Goal: Information Seeking & Learning: Learn about a topic

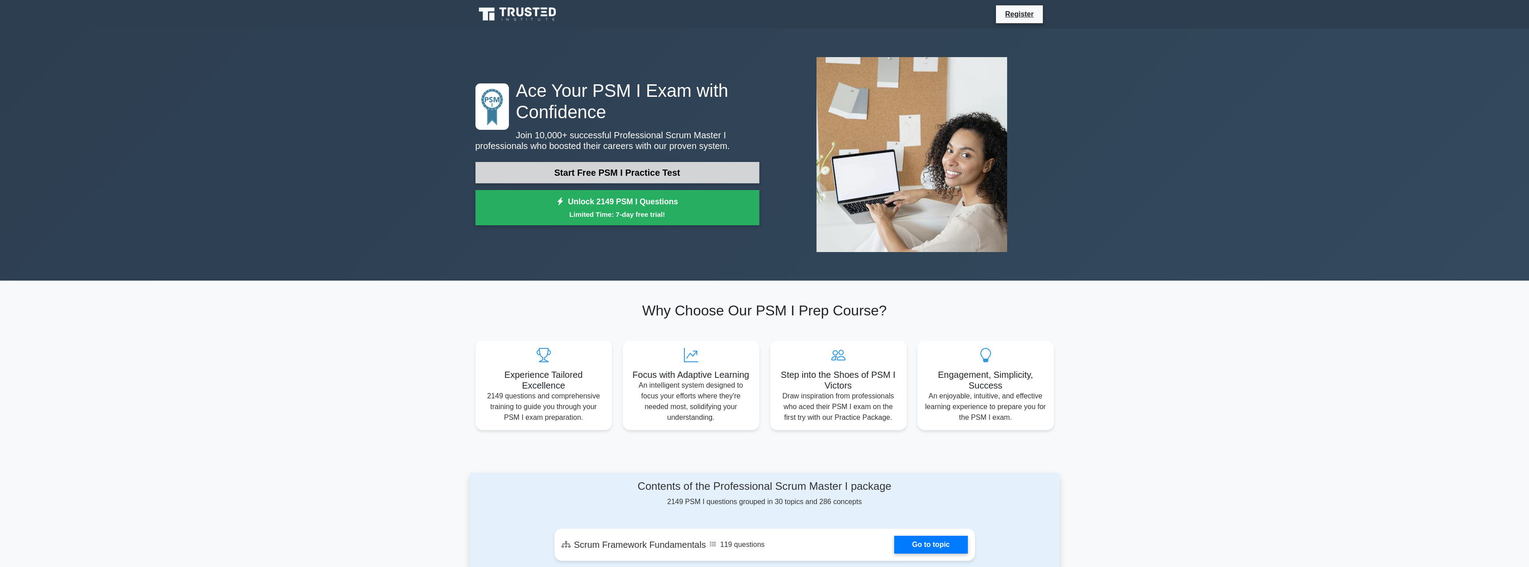
click at [608, 171] on link "Start Free PSM I Practice Test" at bounding box center [617, 172] width 284 height 21
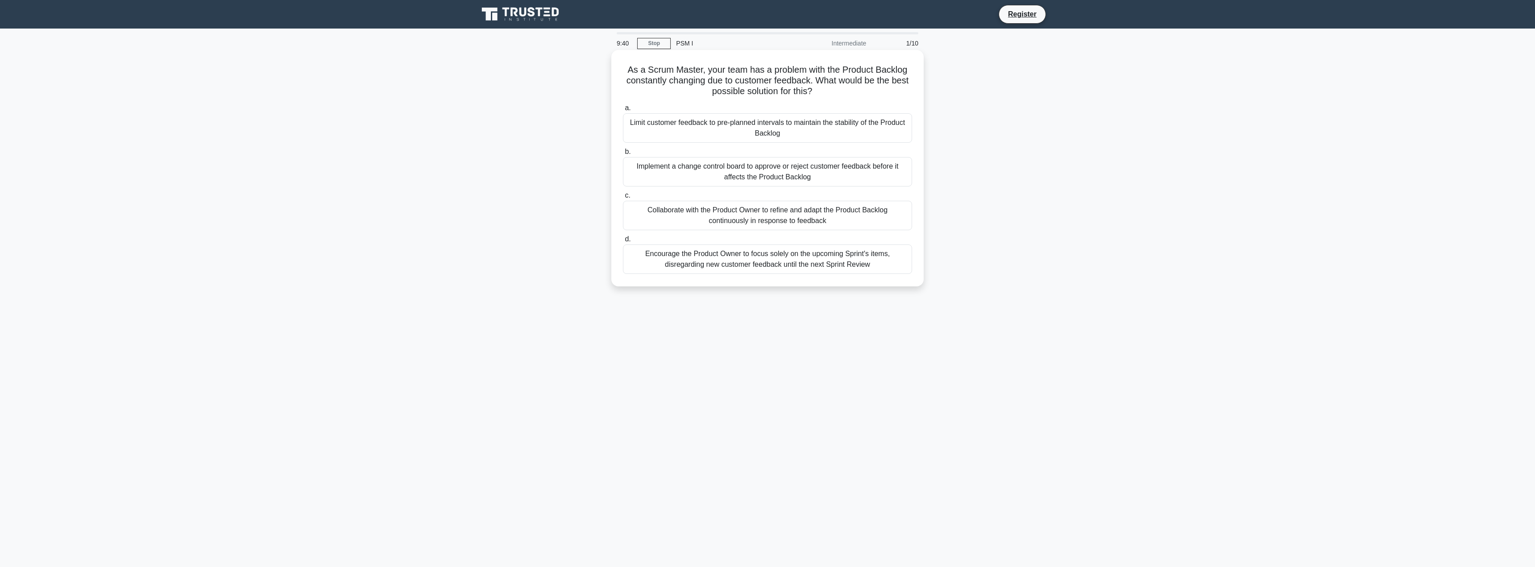
click at [712, 216] on div "Collaborate with the Product Owner to refine and adapt the Product Backlog cont…" at bounding box center [767, 215] width 289 height 29
click at [623, 199] on input "c. Collaborate with the Product Owner to refine and adapt the Product Backlog c…" at bounding box center [623, 196] width 0 height 6
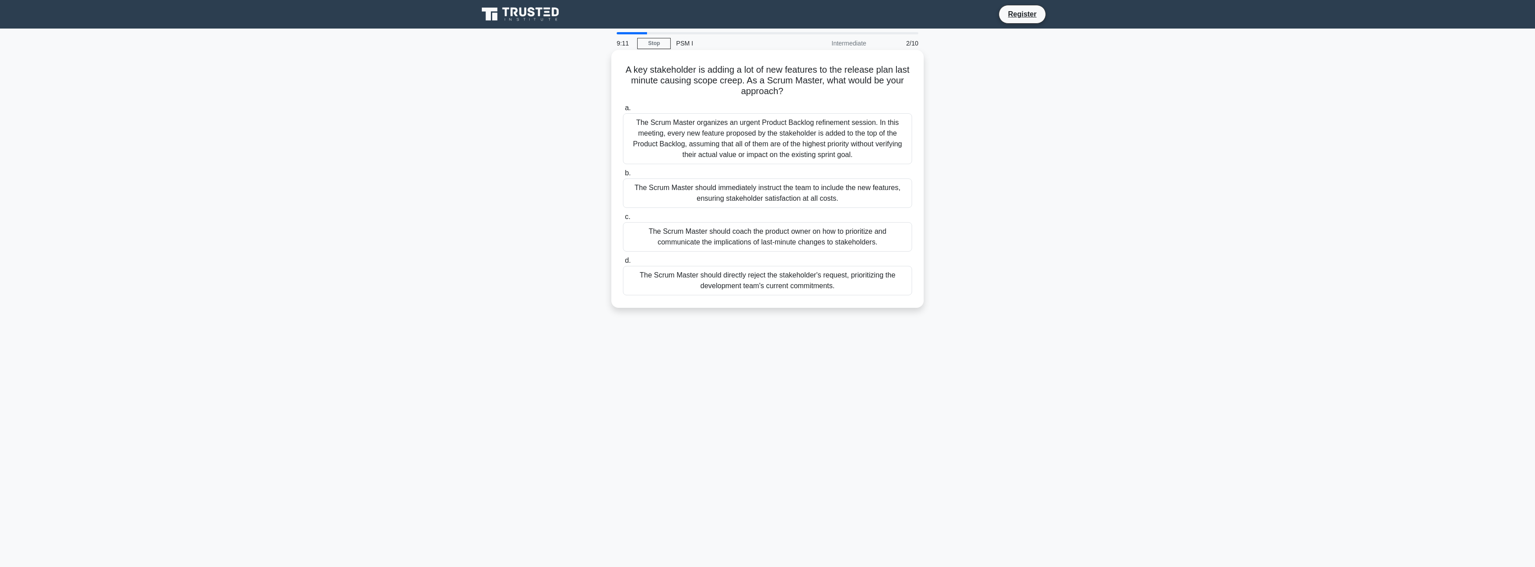
click at [748, 242] on div "The Scrum Master should coach the product owner on how to prioritize and commun…" at bounding box center [767, 236] width 289 height 29
click at [623, 220] on input "c. The Scrum Master should coach the product owner on how to prioritize and com…" at bounding box center [623, 217] width 0 height 6
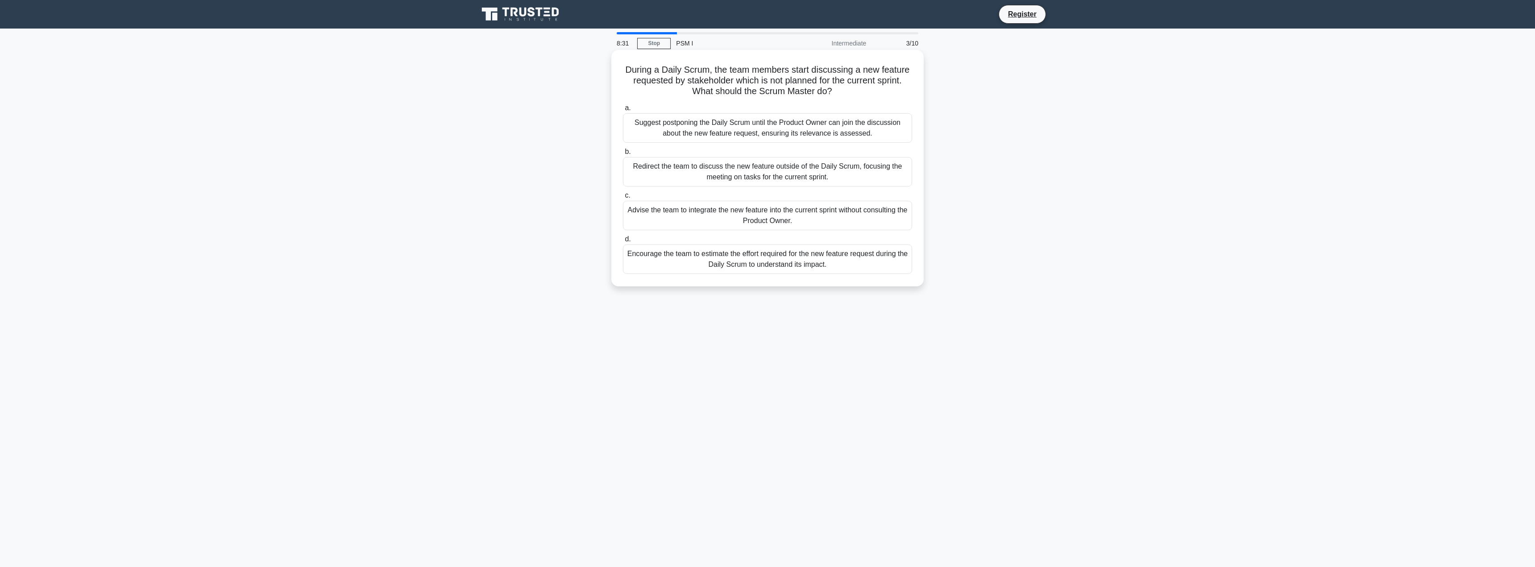
click at [768, 262] on div "Encourage the team to estimate the effort required for the new feature request …" at bounding box center [767, 259] width 289 height 29
click at [623, 242] on input "d. Encourage the team to estimate the effort required for the new feature reque…" at bounding box center [623, 240] width 0 height 6
click at [731, 217] on div "Collaborate with the Product Owner to reassess the sprint objectives in light o…" at bounding box center [767, 215] width 289 height 29
click at [623, 199] on input "c. Collaborate with the Product Owner to reassess the sprint objectives in ligh…" at bounding box center [623, 196] width 0 height 6
click at [515, 345] on div "7:38 Stop PSM I Intermediate 5/10 A team member seems demotivated because they …" at bounding box center [767, 255] width 589 height 446
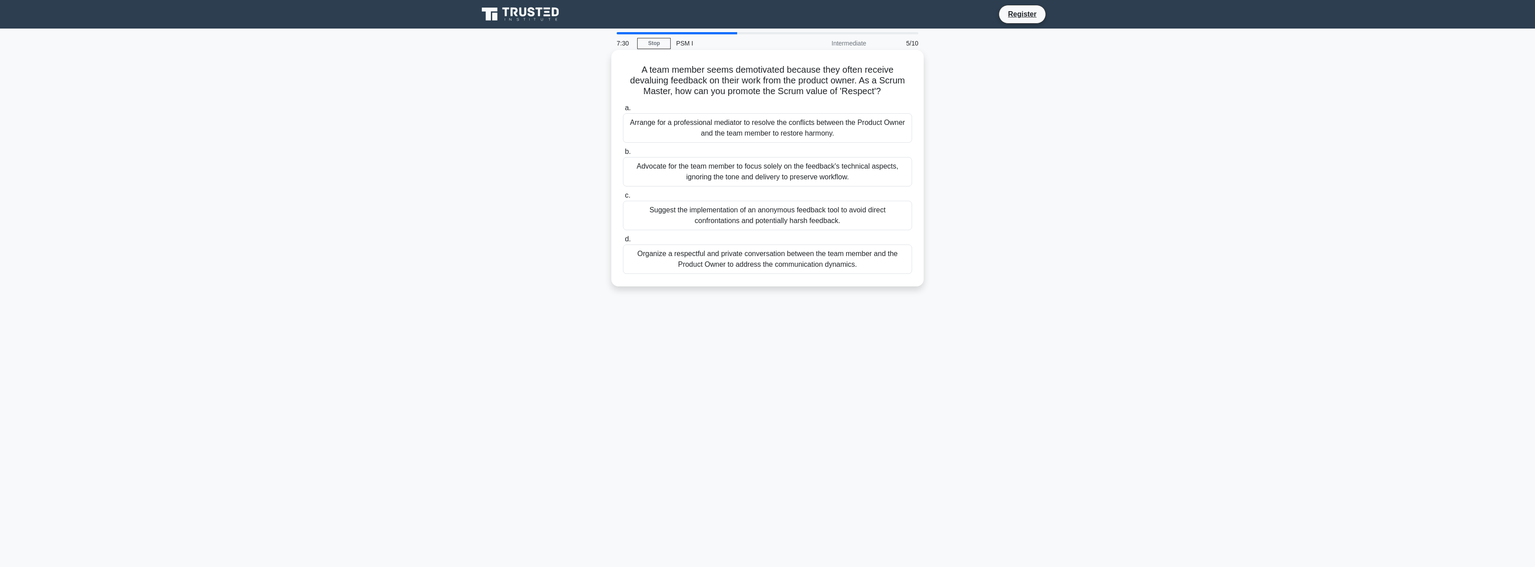
click at [770, 264] on div "Organize a respectful and private conversation between the team member and the …" at bounding box center [767, 259] width 289 height 29
click at [623, 242] on input "d. Organize a respectful and private conversation between the team member and t…" at bounding box center [623, 240] width 0 height 6
click at [759, 266] on div "Guide the integration of the new team by ensuring alignment with Scrum values a…" at bounding box center [767, 259] width 289 height 29
click at [651, 251] on div "Guide the integration of the new team by ensuring alignment with Scrum values a…" at bounding box center [767, 259] width 289 height 29
click at [623, 242] on input "d. Guide the integration of the new team by ensuring alignment with Scrum value…" at bounding box center [623, 240] width 0 height 6
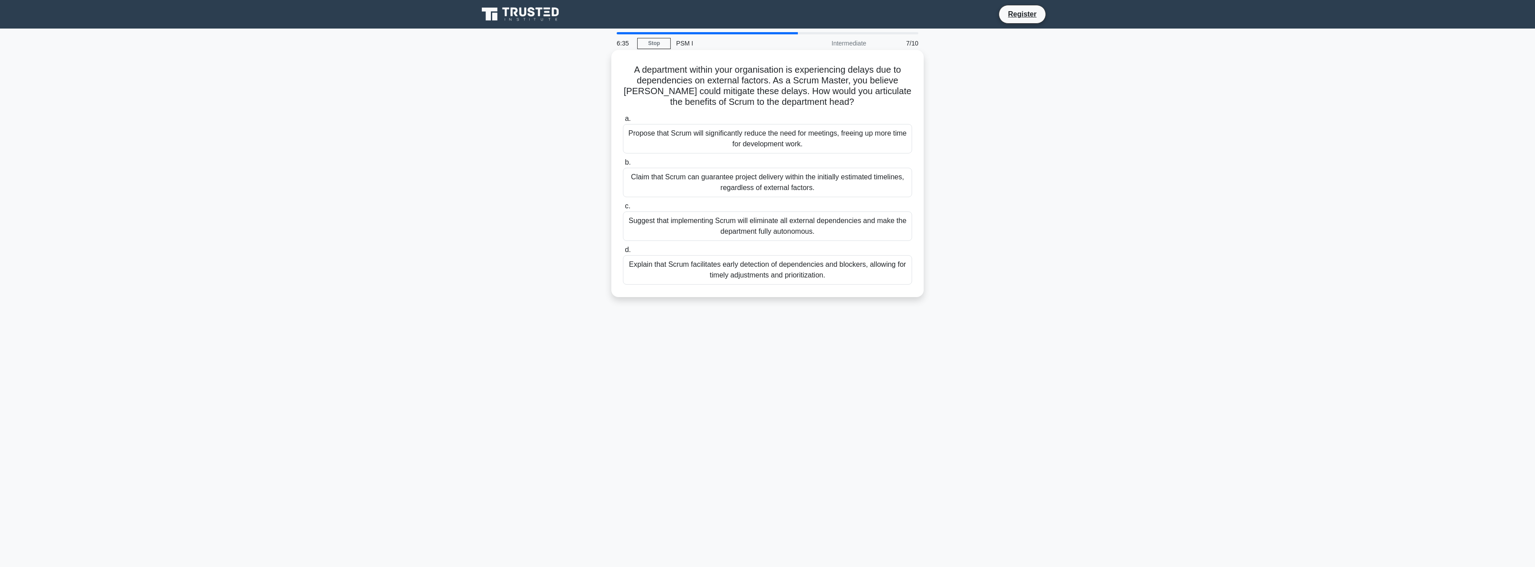
click at [716, 271] on div "Explain that Scrum facilitates early detection of dependencies and blockers, al…" at bounding box center [767, 269] width 289 height 29
click at [623, 253] on input "d. Explain that Scrum facilitates early detection of dependencies and blockers,…" at bounding box center [623, 250] width 0 height 6
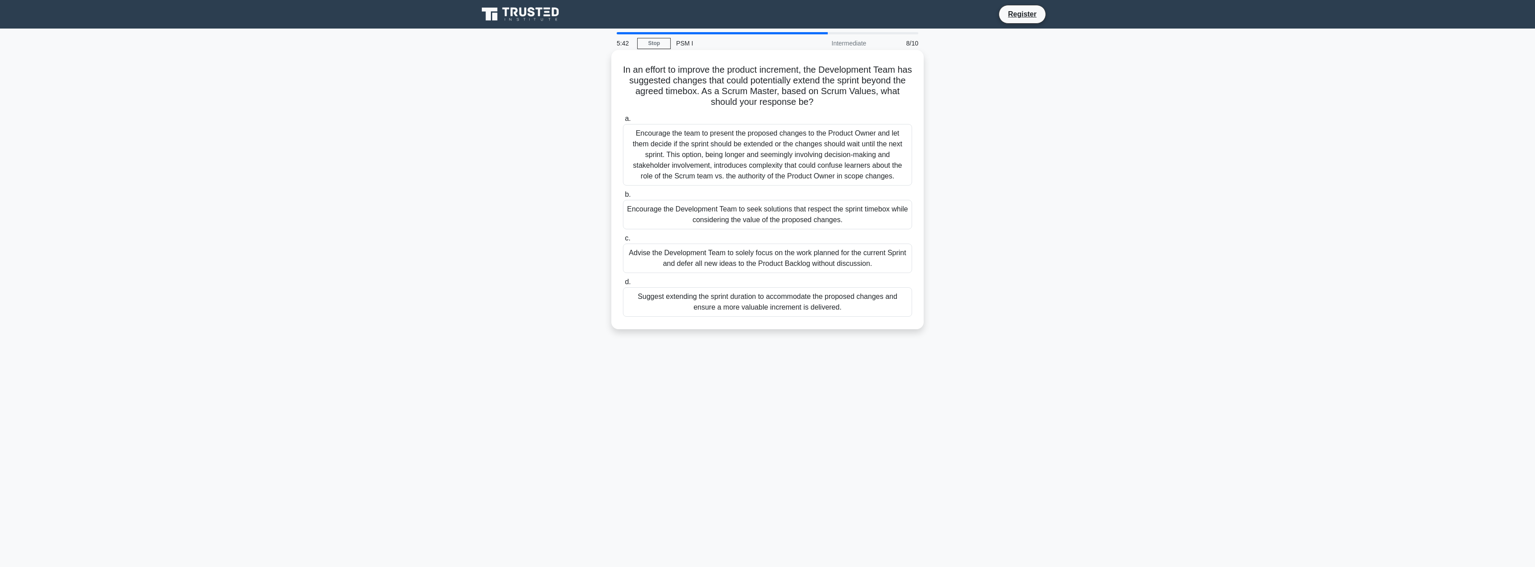
click at [744, 309] on div "Suggest extending the sprint duration to accommodate the proposed changes and e…" at bounding box center [767, 301] width 289 height 29
click at [623, 285] on input "d. Suggest extending the sprint duration to accommodate the proposed changes an…" at bounding box center [623, 282] width 0 height 6
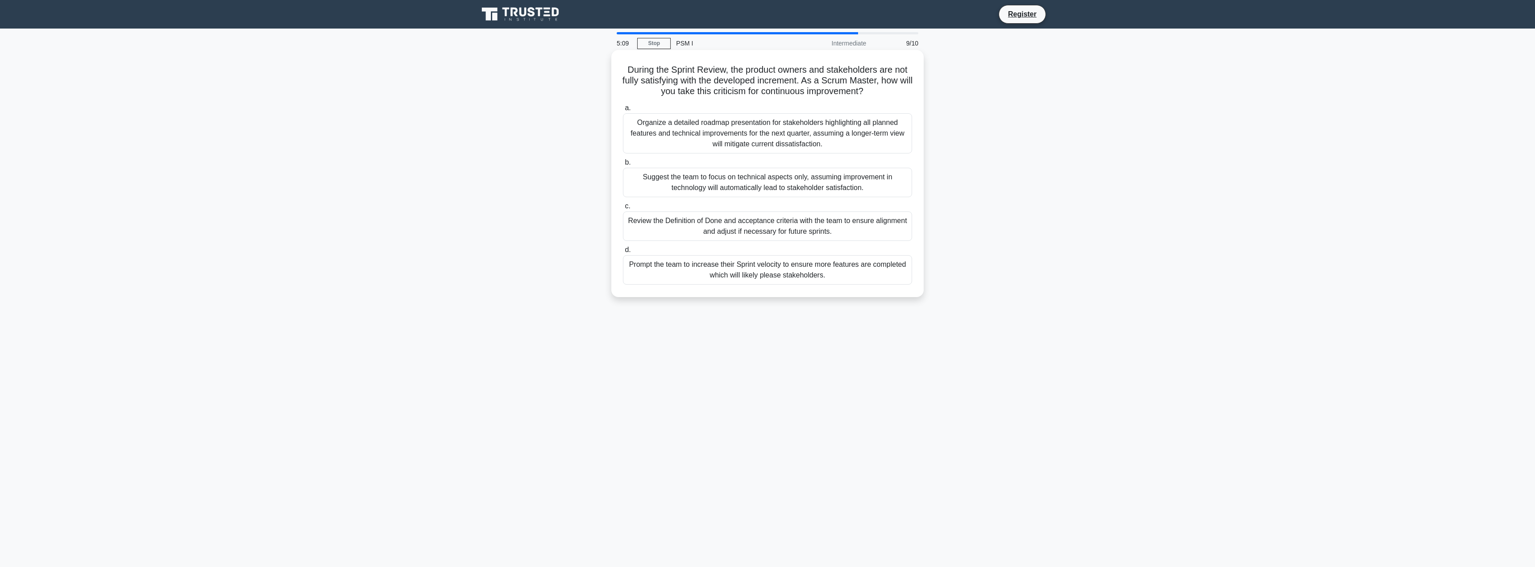
click at [778, 229] on div "Review the Definition of Done and acceptance criteria with the team to ensure a…" at bounding box center [767, 226] width 289 height 29
click at [623, 209] on input "c. Review the Definition of Done and acceptance criteria with the team to ensur…" at bounding box center [623, 207] width 0 height 6
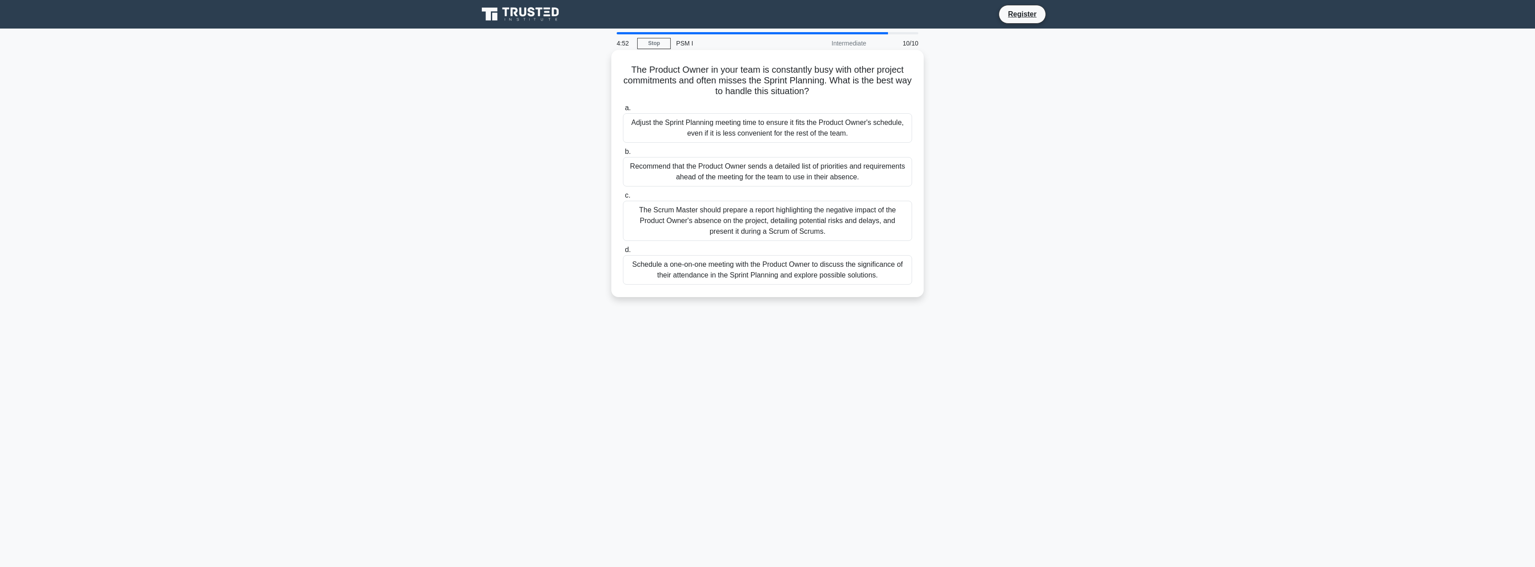
click at [785, 272] on div "Schedule a one-on-one meeting with the Product Owner to discuss the significanc…" at bounding box center [767, 269] width 289 height 29
click at [623, 253] on input "d. Schedule a one-on-one meeting with the Product Owner to discuss the signific…" at bounding box center [623, 250] width 0 height 6
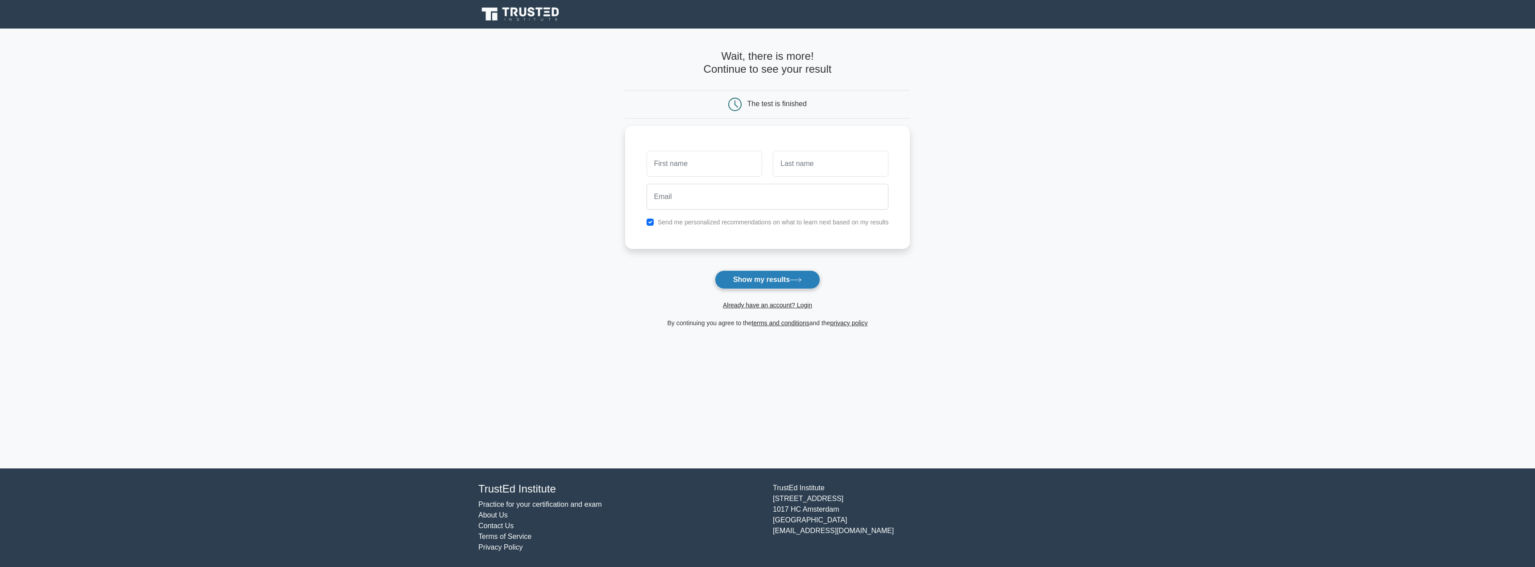
click at [757, 278] on button "Show my results" at bounding box center [767, 279] width 105 height 19
click at [717, 160] on input "text" at bounding box center [705, 162] width 116 height 26
type input "[PERSON_NAME]"
click at [802, 169] on input "text" at bounding box center [831, 162] width 116 height 26
type input "[PERSON_NAME]"
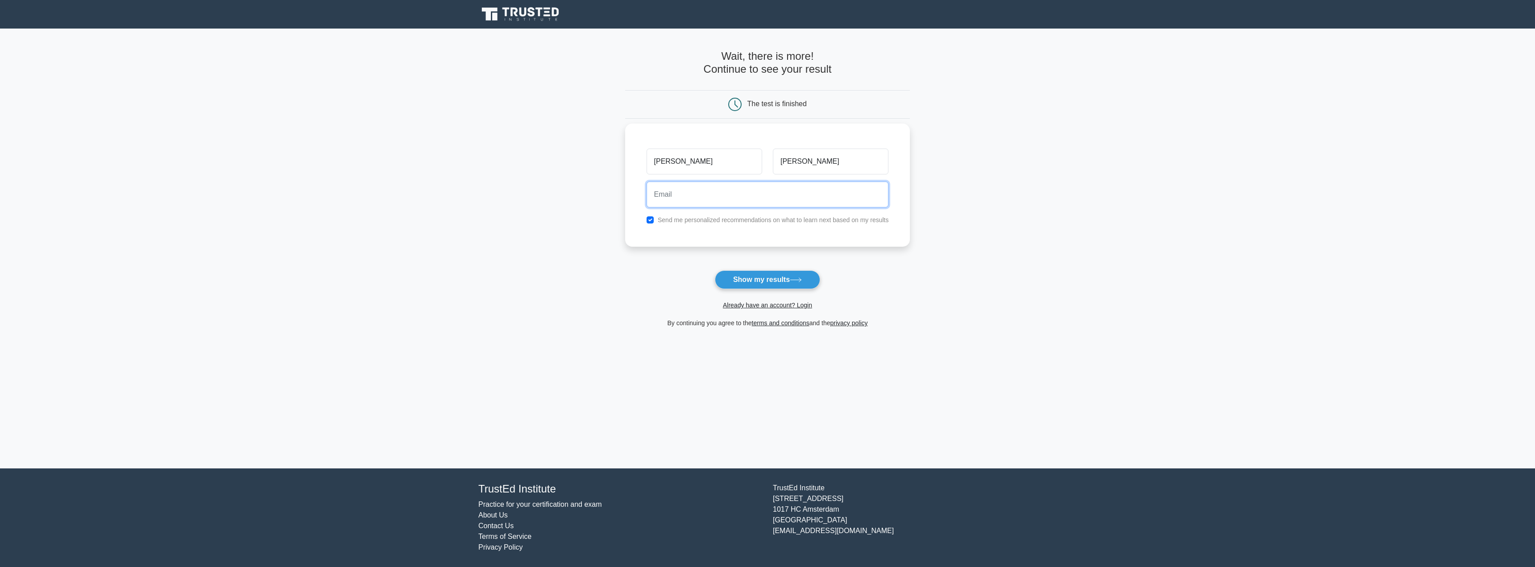
click at [755, 195] on input "email" at bounding box center [768, 195] width 242 height 26
type input "[EMAIL_ADDRESS][DOMAIN_NAME]"
click at [651, 218] on input "checkbox" at bounding box center [650, 219] width 7 height 7
checkbox input "false"
click at [740, 281] on button "Show my results" at bounding box center [767, 279] width 105 height 19
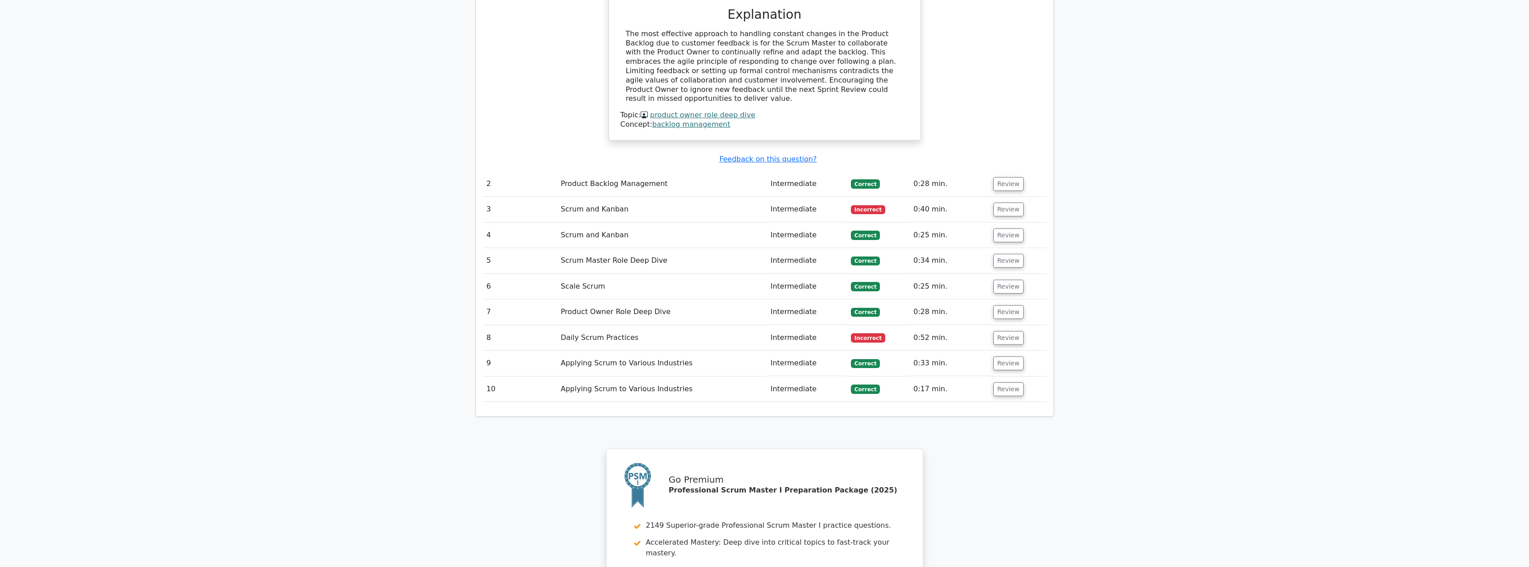
scroll to position [982, 0]
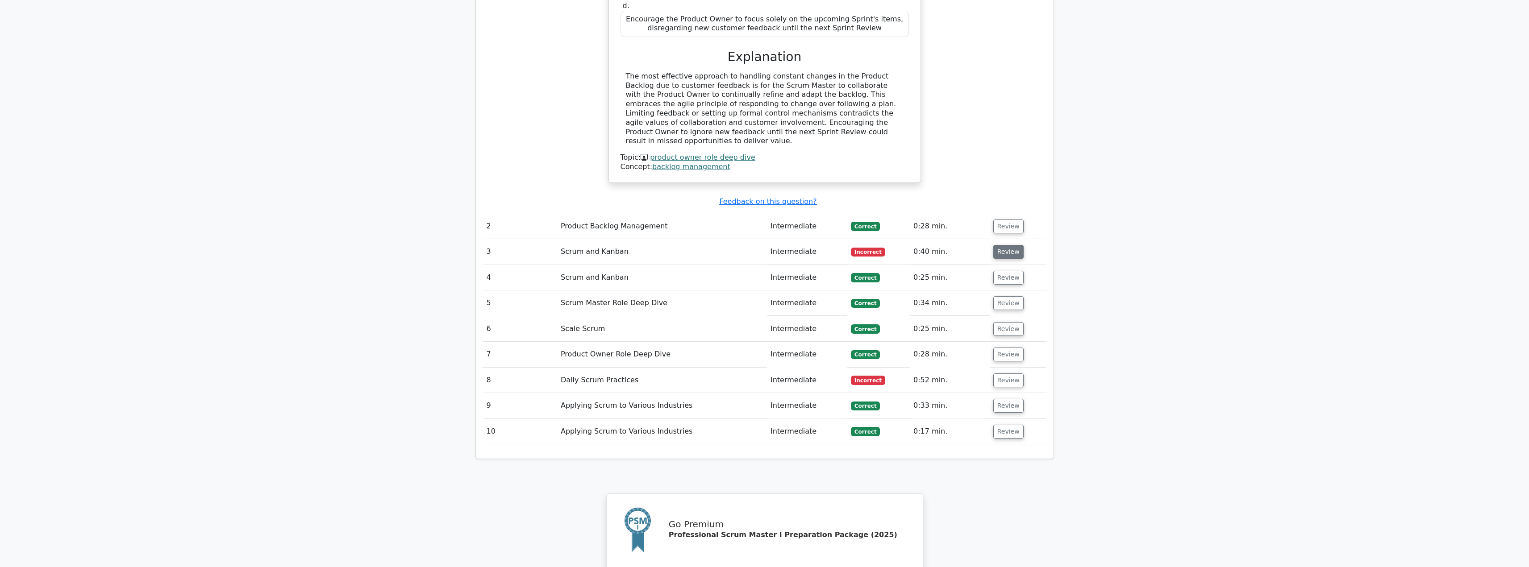
click at [994, 245] on button "Review" at bounding box center [1008, 252] width 30 height 14
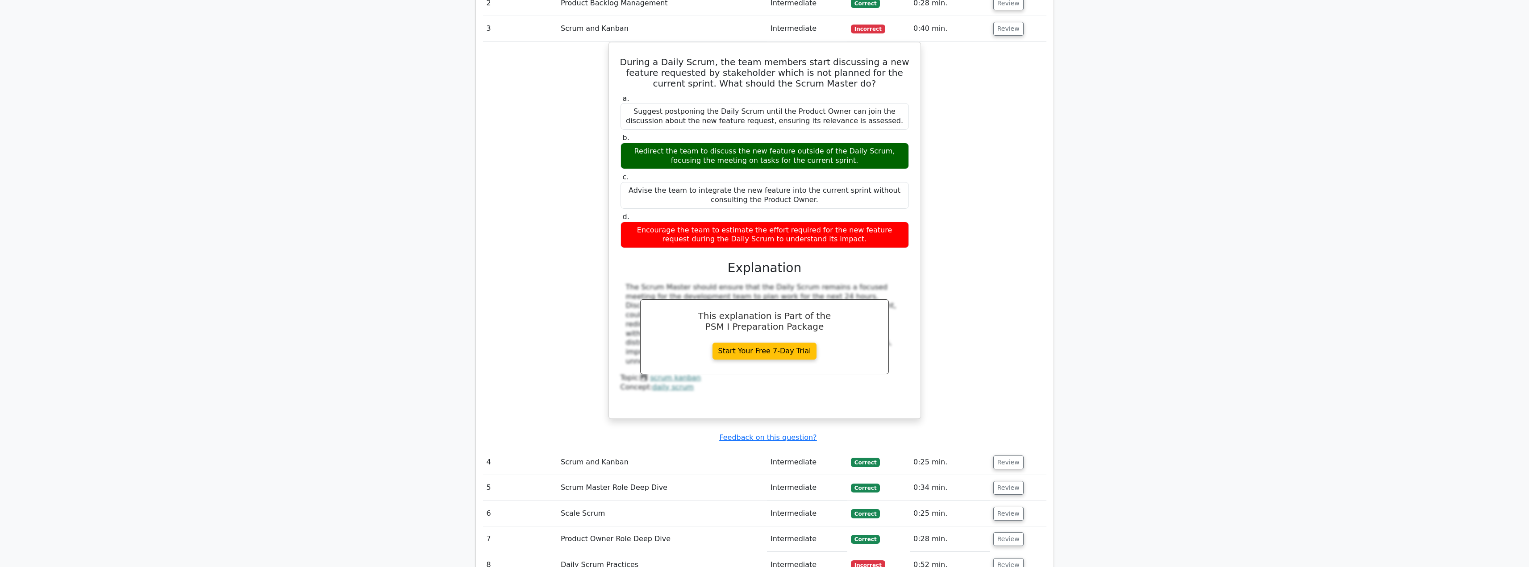
scroll to position [1384, 0]
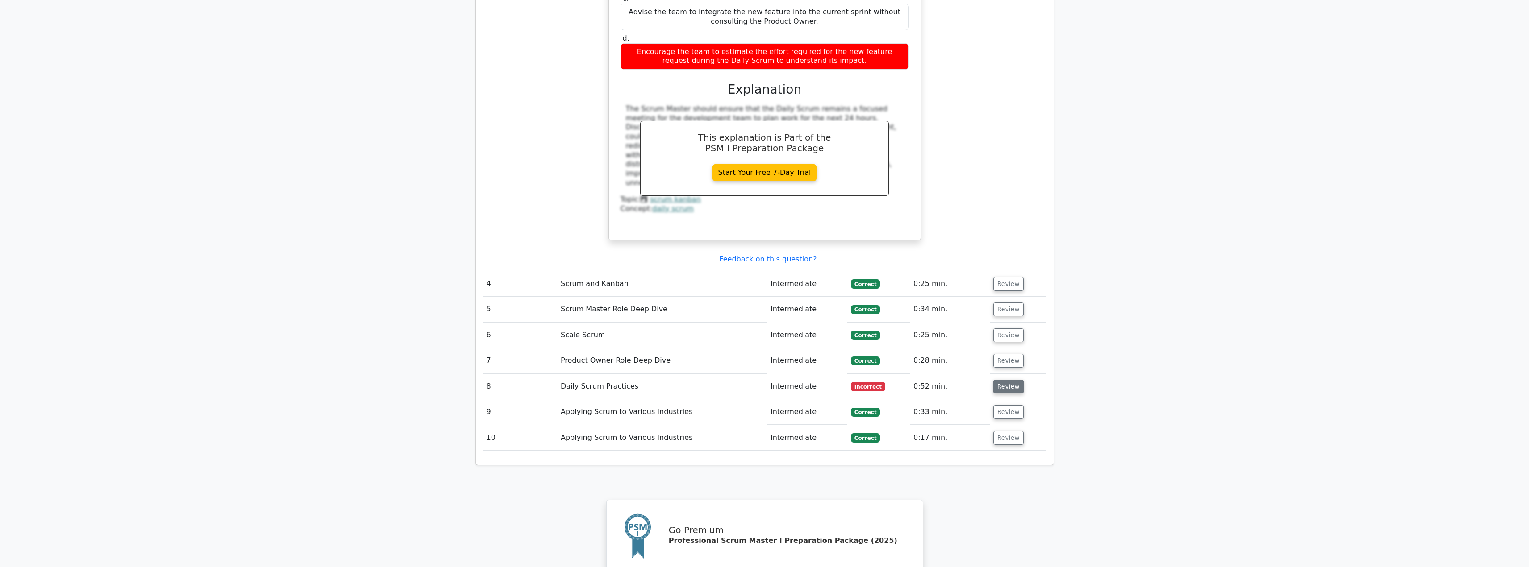
click at [1000, 380] on button "Review" at bounding box center [1008, 387] width 30 height 14
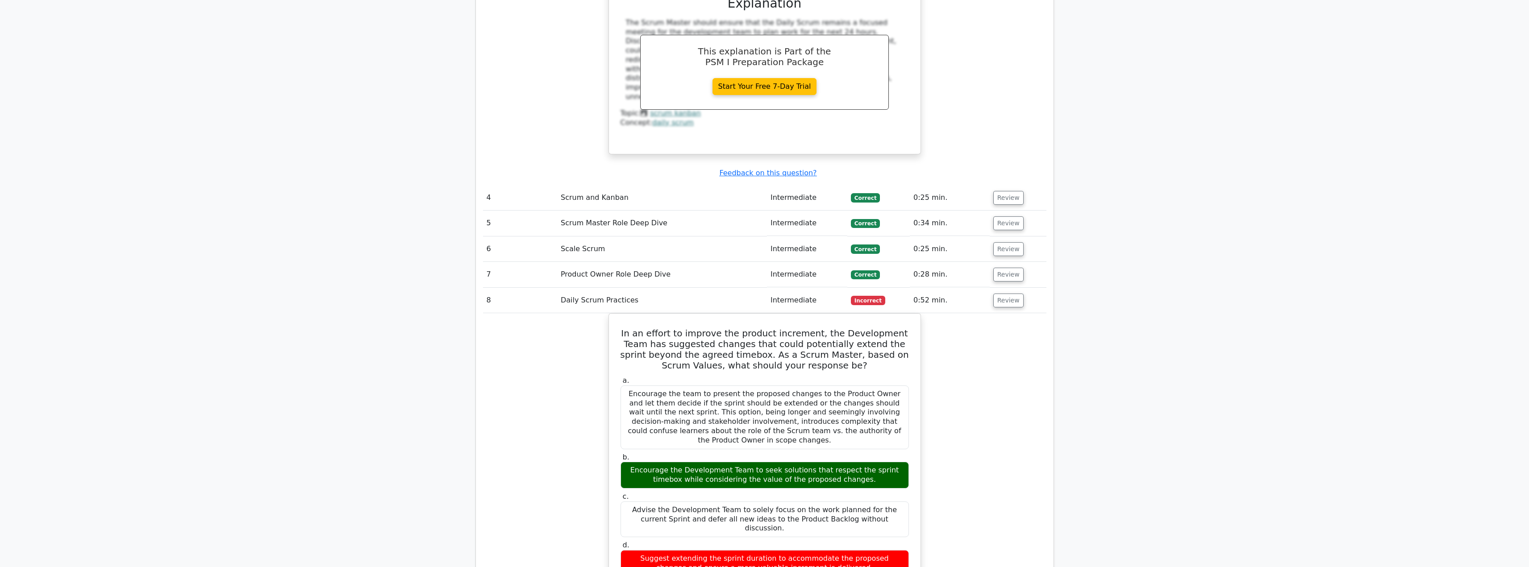
scroll to position [1562, 0]
